Goal: Information Seeking & Learning: Learn about a topic

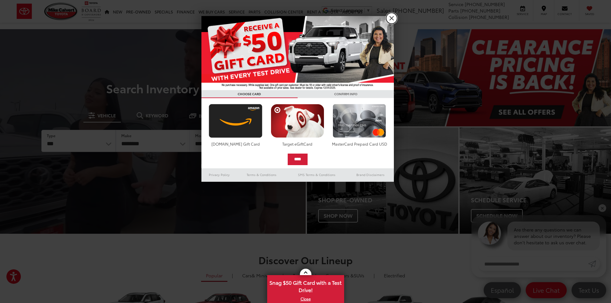
click at [392, 15] on link "X" at bounding box center [391, 18] width 11 height 11
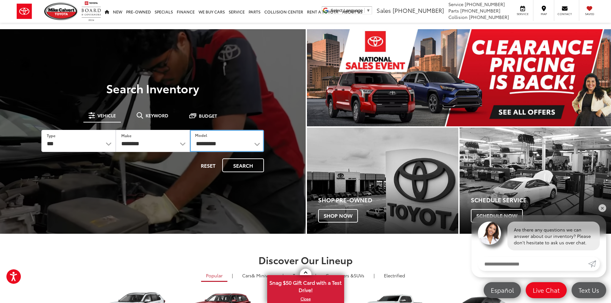
click at [238, 143] on select "**********" at bounding box center [227, 141] width 74 height 22
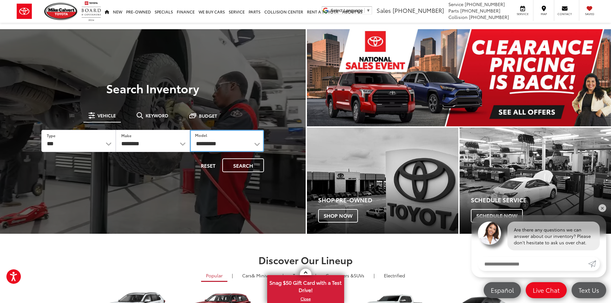
select select "**********"
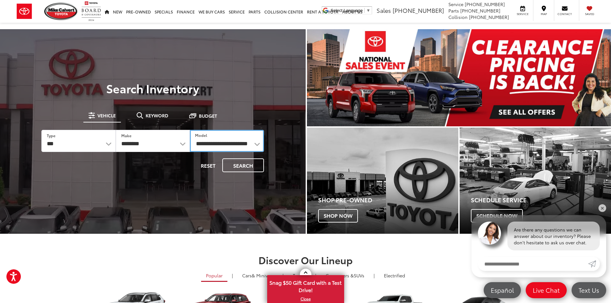
click at [190, 130] on select "**********" at bounding box center [227, 141] width 74 height 22
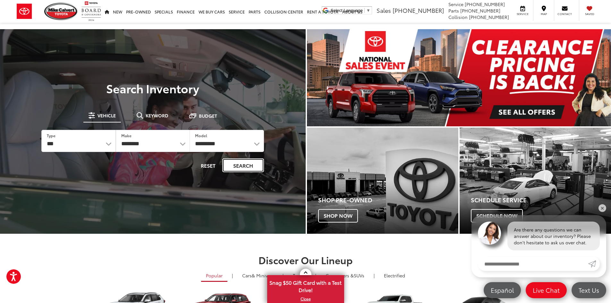
click at [225, 165] on button "Search" at bounding box center [243, 165] width 42 height 14
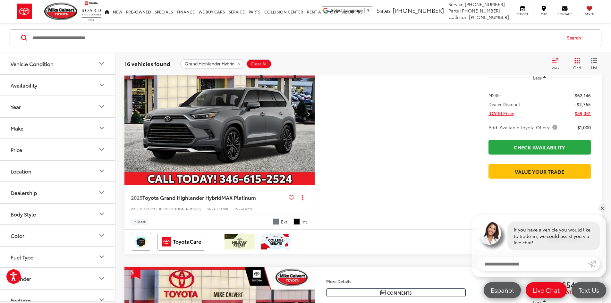
scroll to position [96, 0]
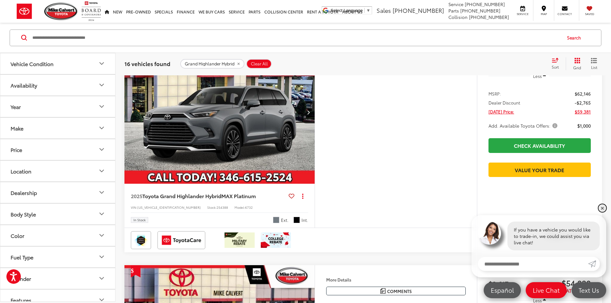
click at [601, 208] on link "✕" at bounding box center [602, 208] width 8 height 8
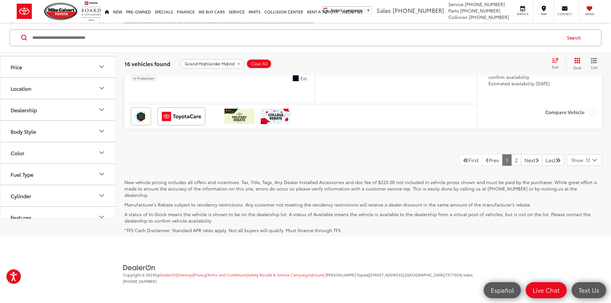
scroll to position [3198, 0]
click at [512, 166] on link "2" at bounding box center [516, 160] width 10 height 12
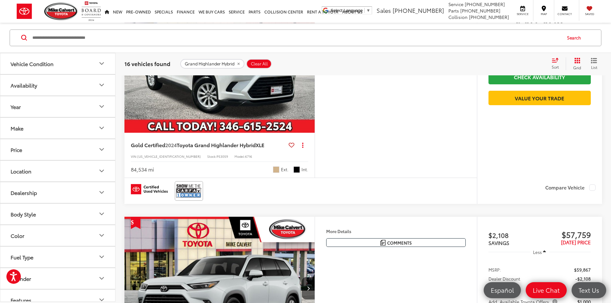
scroll to position [606, 0]
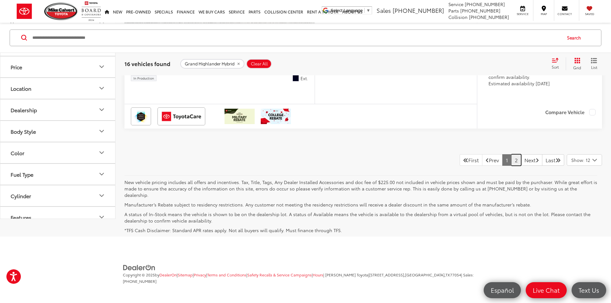
click at [511, 166] on link "2" at bounding box center [516, 160] width 10 height 12
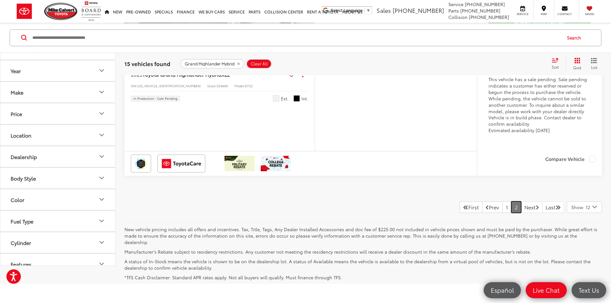
scroll to position [574, 0]
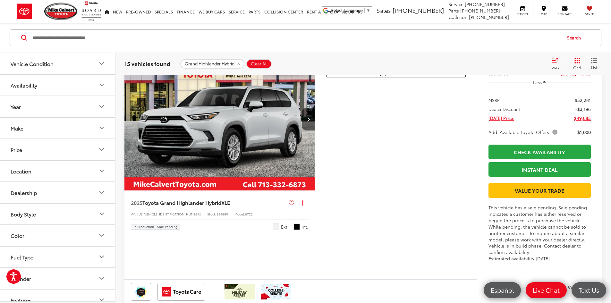
click at [0, 0] on button "More..." at bounding box center [0, 0] width 0 height 0
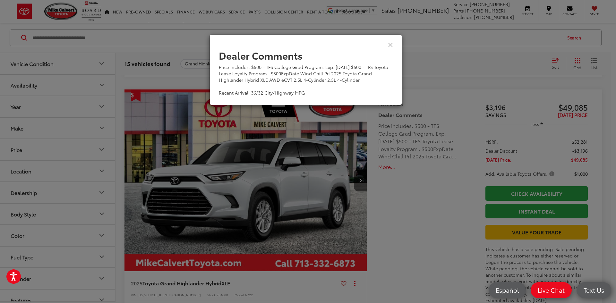
click at [394, 45] on div "View Comments" at bounding box center [305, 44] width 192 height 25
click at [391, 45] on icon "Close" at bounding box center [390, 44] width 5 height 7
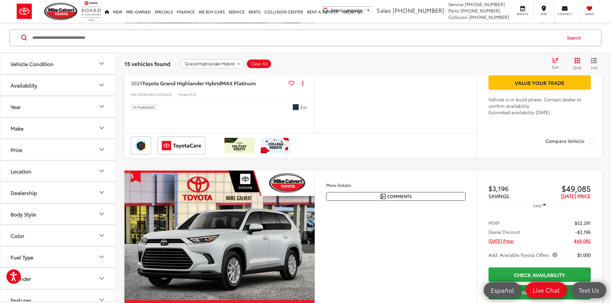
scroll to position [350, 0]
